Goal: Information Seeking & Learning: Find specific fact

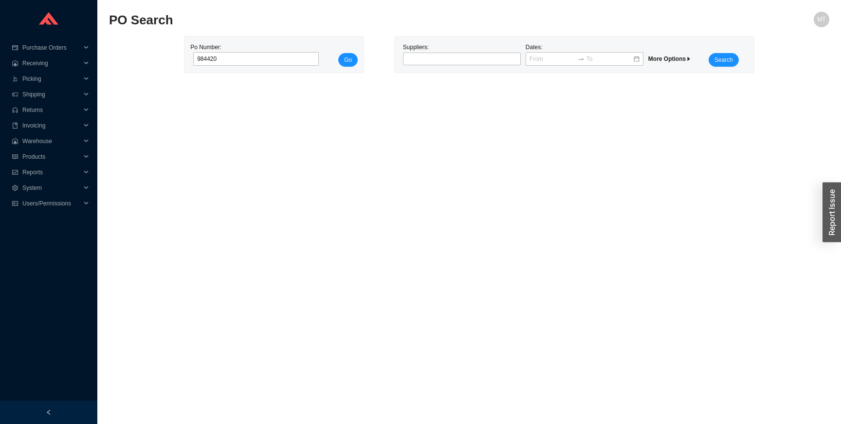
type input "984420"
click button "Go" at bounding box center [347, 60] width 19 height 14
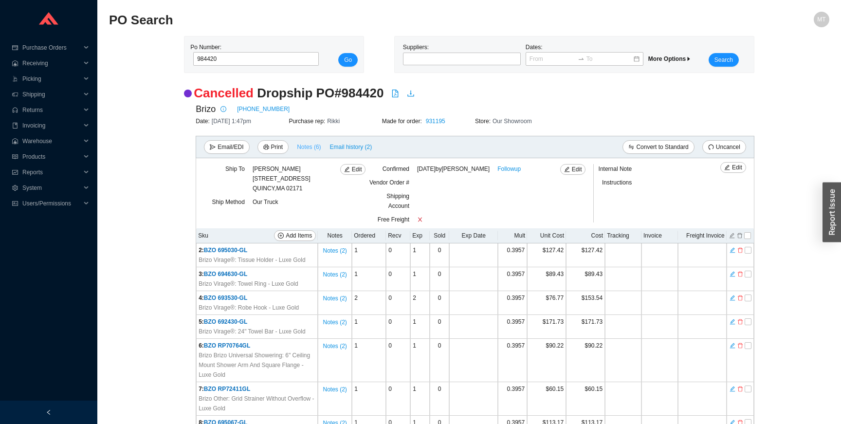
click at [317, 147] on span "Notes ( 6 )" at bounding box center [309, 147] width 24 height 10
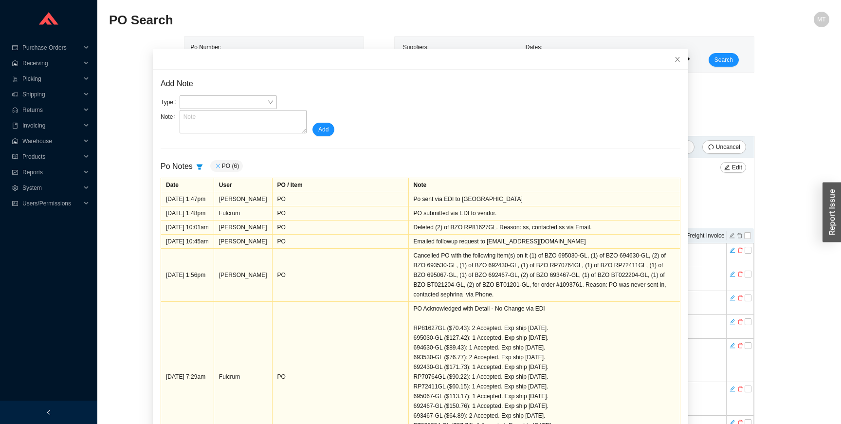
click at [216, 164] on icon "close" at bounding box center [218, 166] width 6 height 6
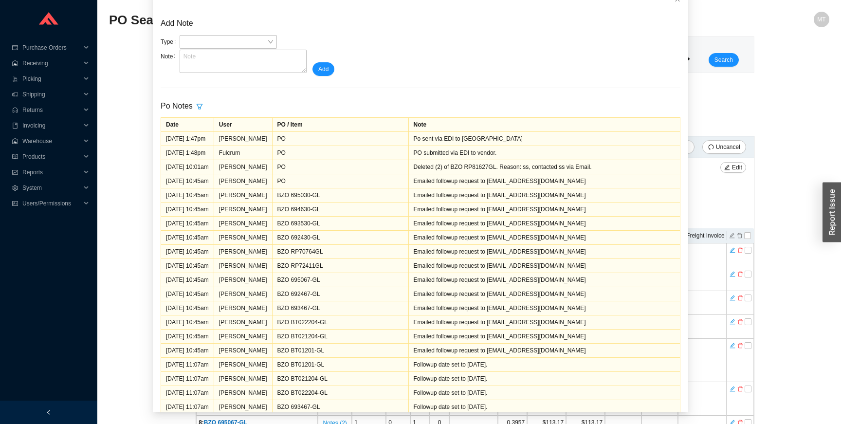
click at [84, 244] on div "Purchase Orders .warehouse_svg__a{fill:none;stroke:currentColor;stroke-linecap:…" at bounding box center [48, 200] width 97 height 400
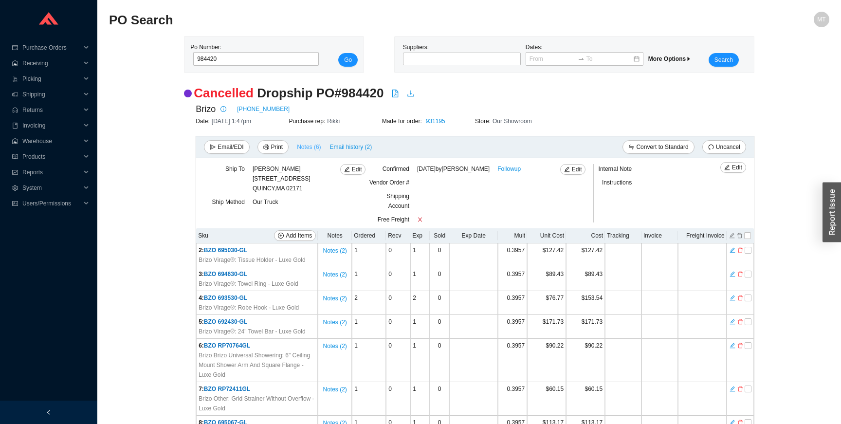
click at [304, 144] on span "Notes ( 6 )" at bounding box center [309, 147] width 24 height 10
click at [441, 121] on link "931195" at bounding box center [435, 121] width 19 height 7
copy span "BZO 695030-GL"
drag, startPoint x: 264, startPoint y: 253, endPoint x: 205, endPoint y: 251, distance: 58.4
click at [205, 251] on td "2 : BZO 695030-GL Brizo Virage®: Tissue Holder - Luxe Gold" at bounding box center [257, 255] width 122 height 24
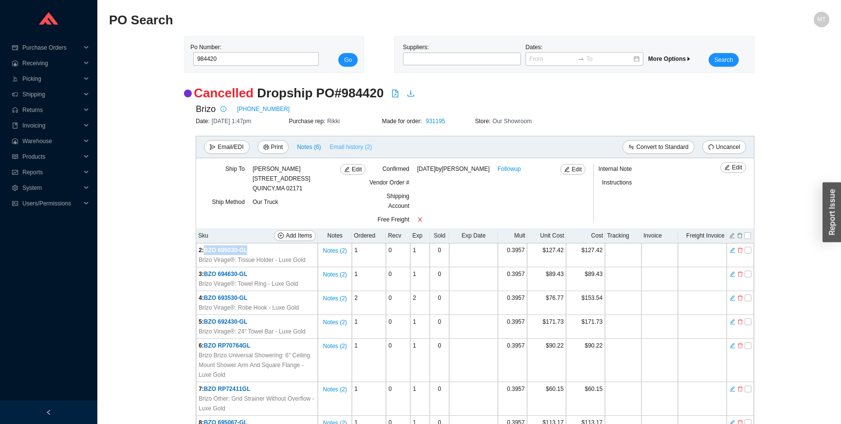
click at [349, 145] on span "Email history (2)" at bounding box center [351, 147] width 42 height 10
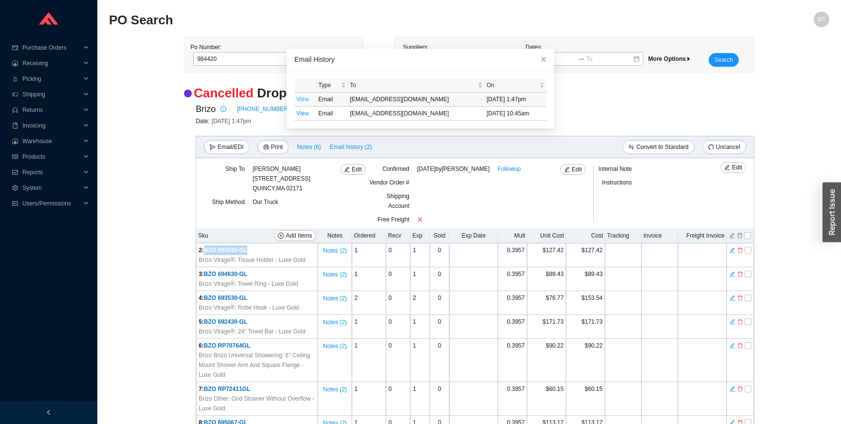
click at [305, 99] on link "View" at bounding box center [302, 99] width 13 height 7
click at [306, 112] on link "View" at bounding box center [302, 113] width 13 height 7
click at [471, 210] on div at bounding box center [494, 202] width 154 height 23
click at [467, 204] on div at bounding box center [494, 202] width 154 height 23
click at [544, 59] on icon "close" at bounding box center [543, 59] width 7 height 7
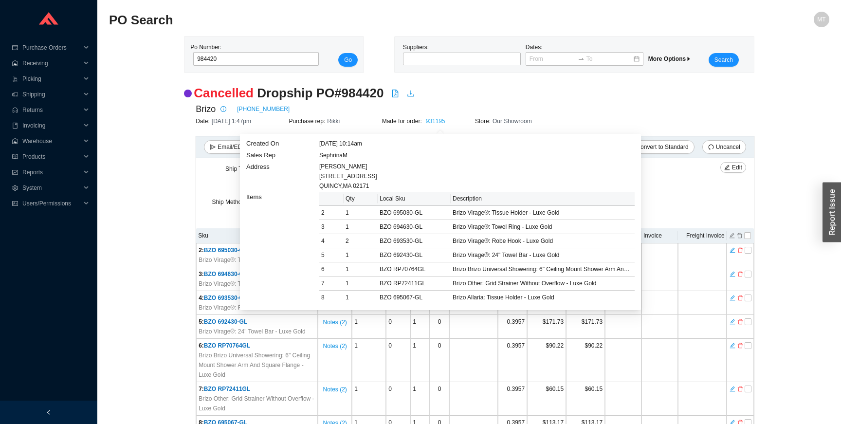
click at [442, 120] on link "931195" at bounding box center [435, 121] width 19 height 7
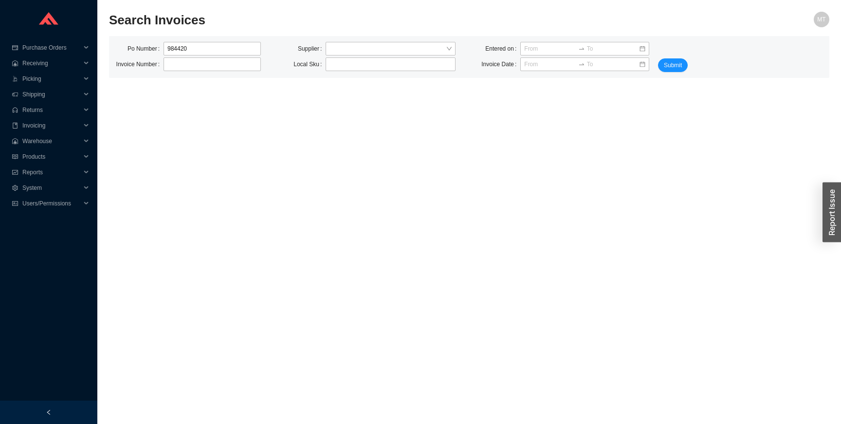
type input "984420"
click button "Submit" at bounding box center [673, 65] width 30 height 14
click at [208, 47] on input "984420" at bounding box center [211, 49] width 97 height 14
click at [544, 68] on input at bounding box center [550, 64] width 52 height 10
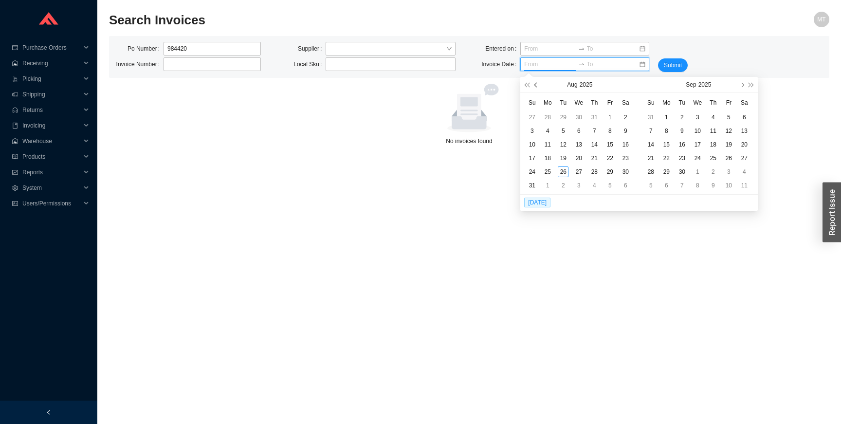
click at [535, 83] on button "button" at bounding box center [536, 85] width 9 height 16
click at [530, 66] on input at bounding box center [550, 64] width 52 height 10
click at [742, 86] on button "button" at bounding box center [741, 85] width 9 height 16
type input "08/13/2025"
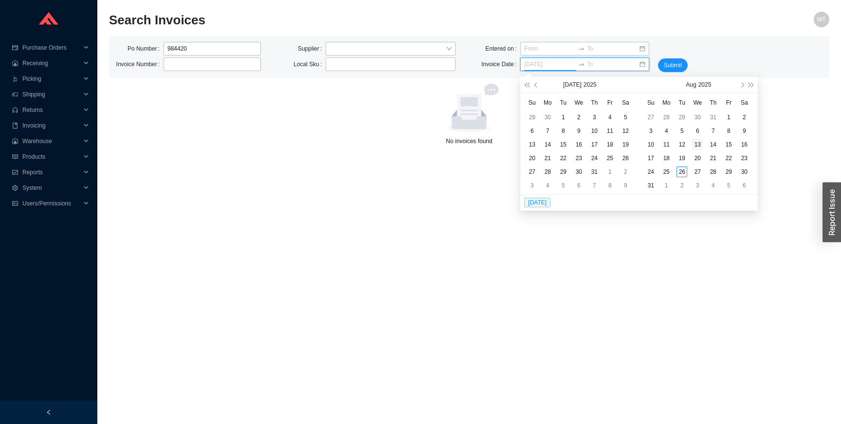
click at [696, 145] on div "13" at bounding box center [697, 144] width 11 height 11
type input "08/14/2025"
click at [712, 145] on div "14" at bounding box center [712, 144] width 11 height 11
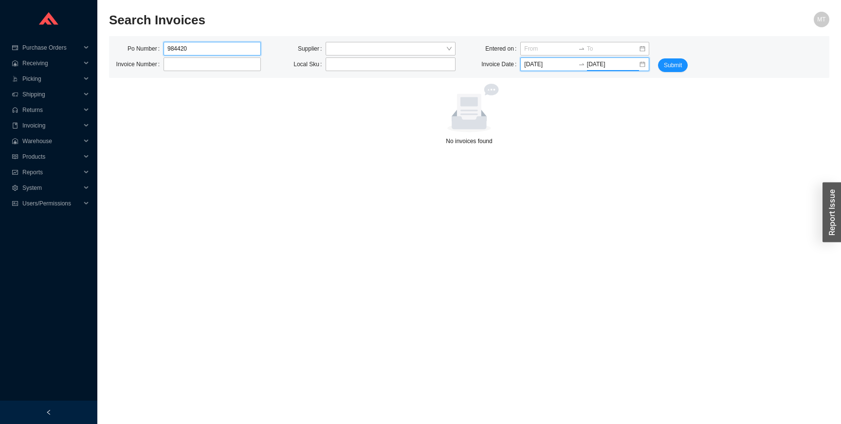
click at [212, 46] on input "984420" at bounding box center [211, 49] width 97 height 14
click at [338, 47] on input "search" at bounding box center [387, 48] width 116 height 13
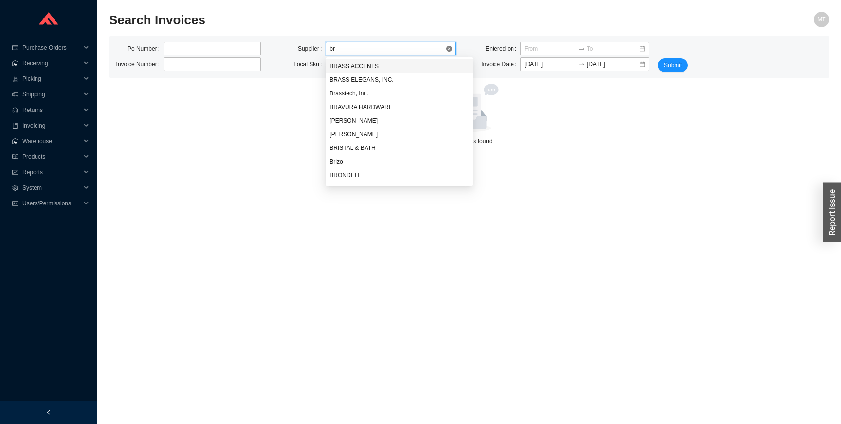
type input "b"
type input "briz"
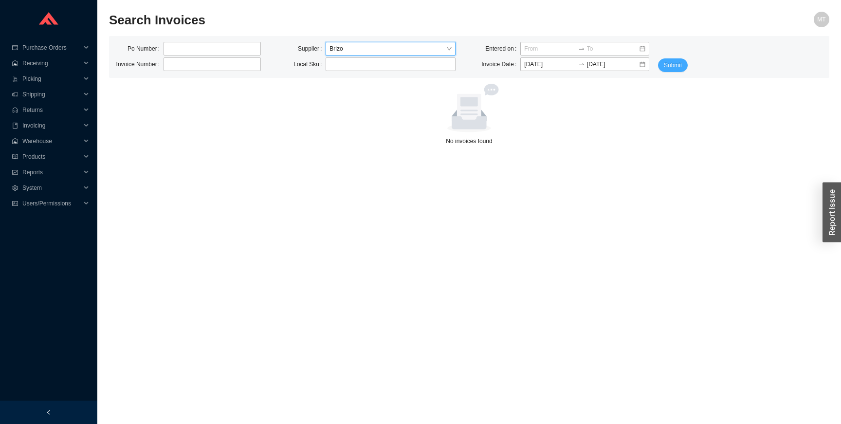
click at [671, 68] on span "Submit" at bounding box center [673, 65] width 18 height 10
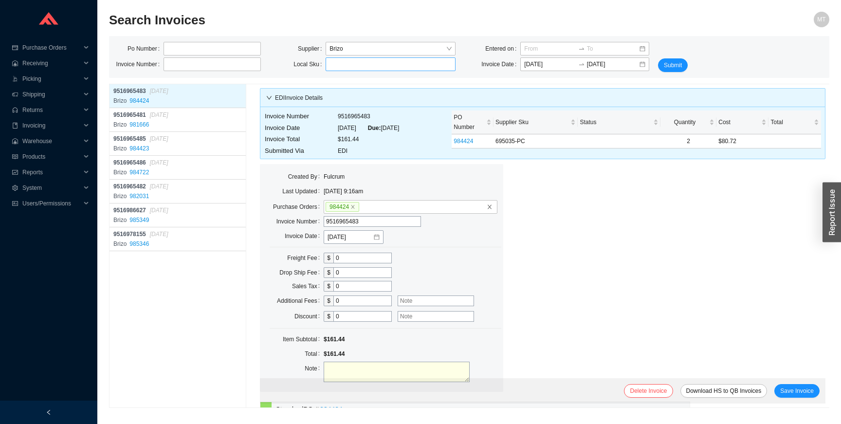
click at [373, 61] on input "search" at bounding box center [390, 64] width 122 height 13
paste input "BZO 695030-GL"
type input "BZO 695030-GL"
click at [672, 66] on span "Submit" at bounding box center [673, 65] width 18 height 10
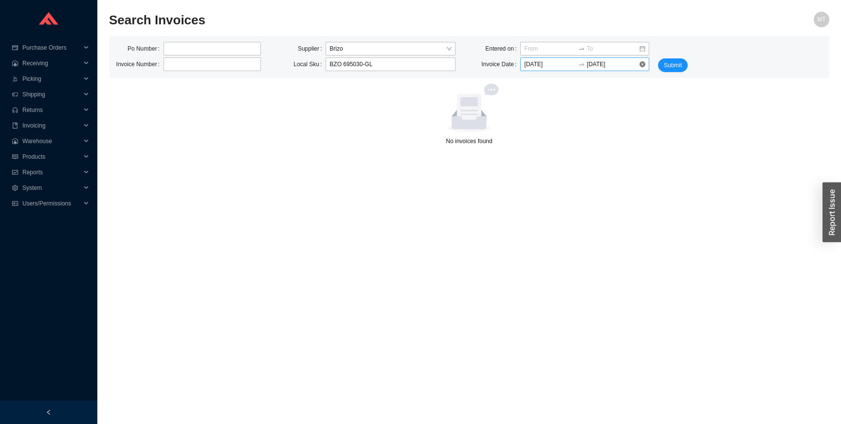
click at [541, 62] on input "08/13/2025" at bounding box center [550, 64] width 52 height 10
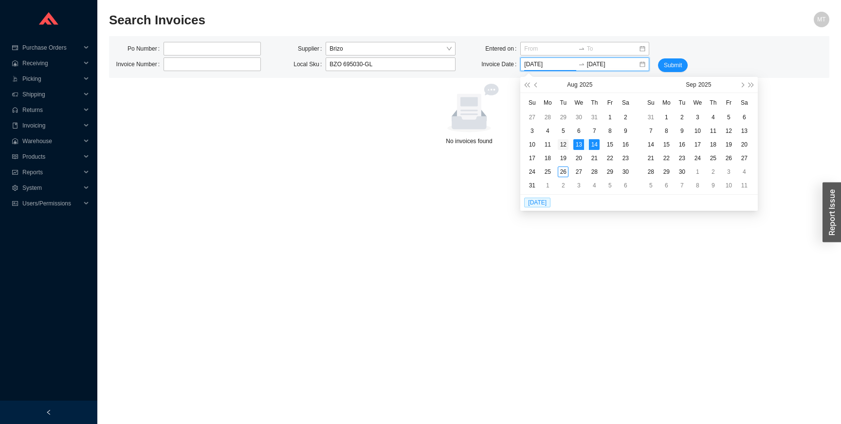
type input "08/12/2025"
click at [567, 140] on div "12" at bounding box center [562, 144] width 11 height 11
type input "08/15/2025"
click at [608, 140] on div "15" at bounding box center [609, 144] width 11 height 11
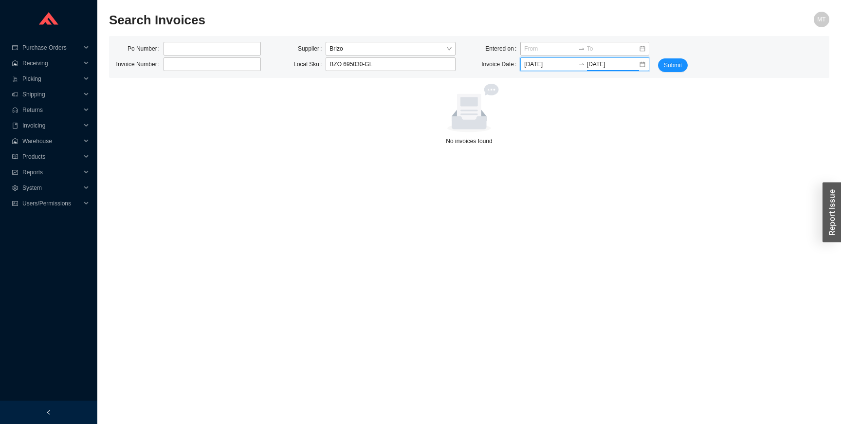
click at [674, 57] on div "Submit" at bounding box center [674, 57] width 49 height 30
click at [678, 66] on span "Submit" at bounding box center [673, 65] width 18 height 10
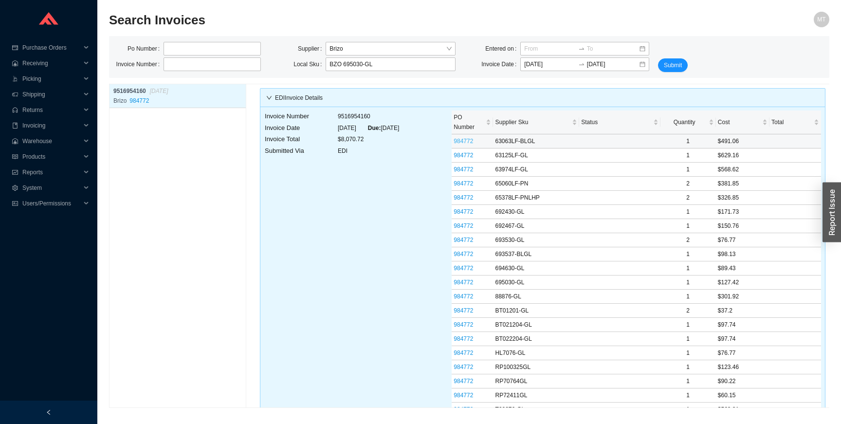
click at [466, 141] on link "984772" at bounding box center [462, 141] width 19 height 7
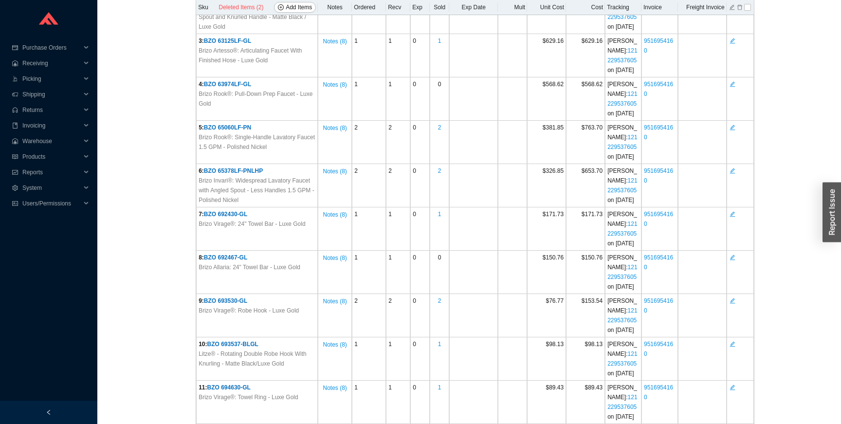
scroll to position [35, 0]
